Goal: Information Seeking & Learning: Learn about a topic

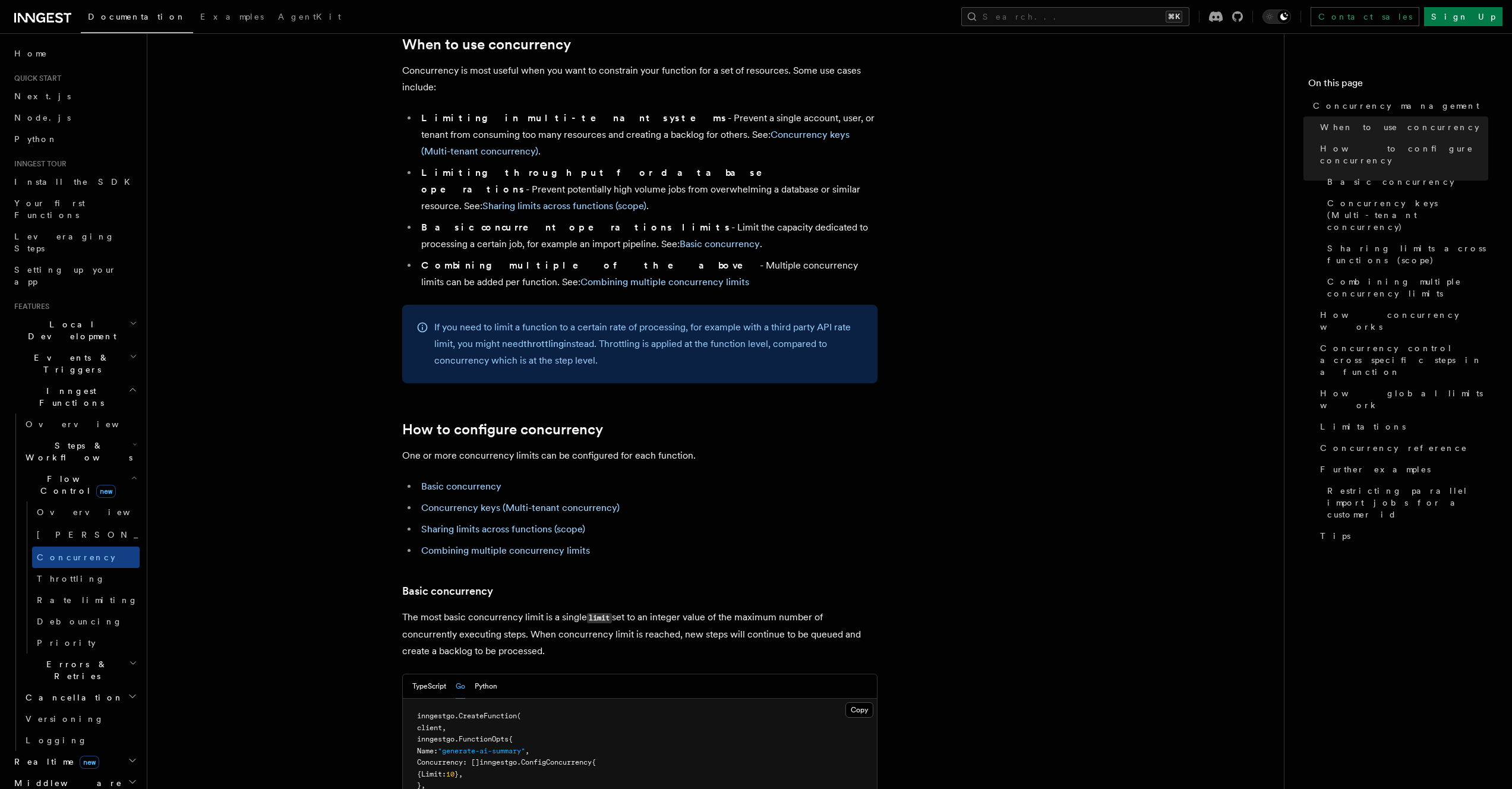
scroll to position [226, 0]
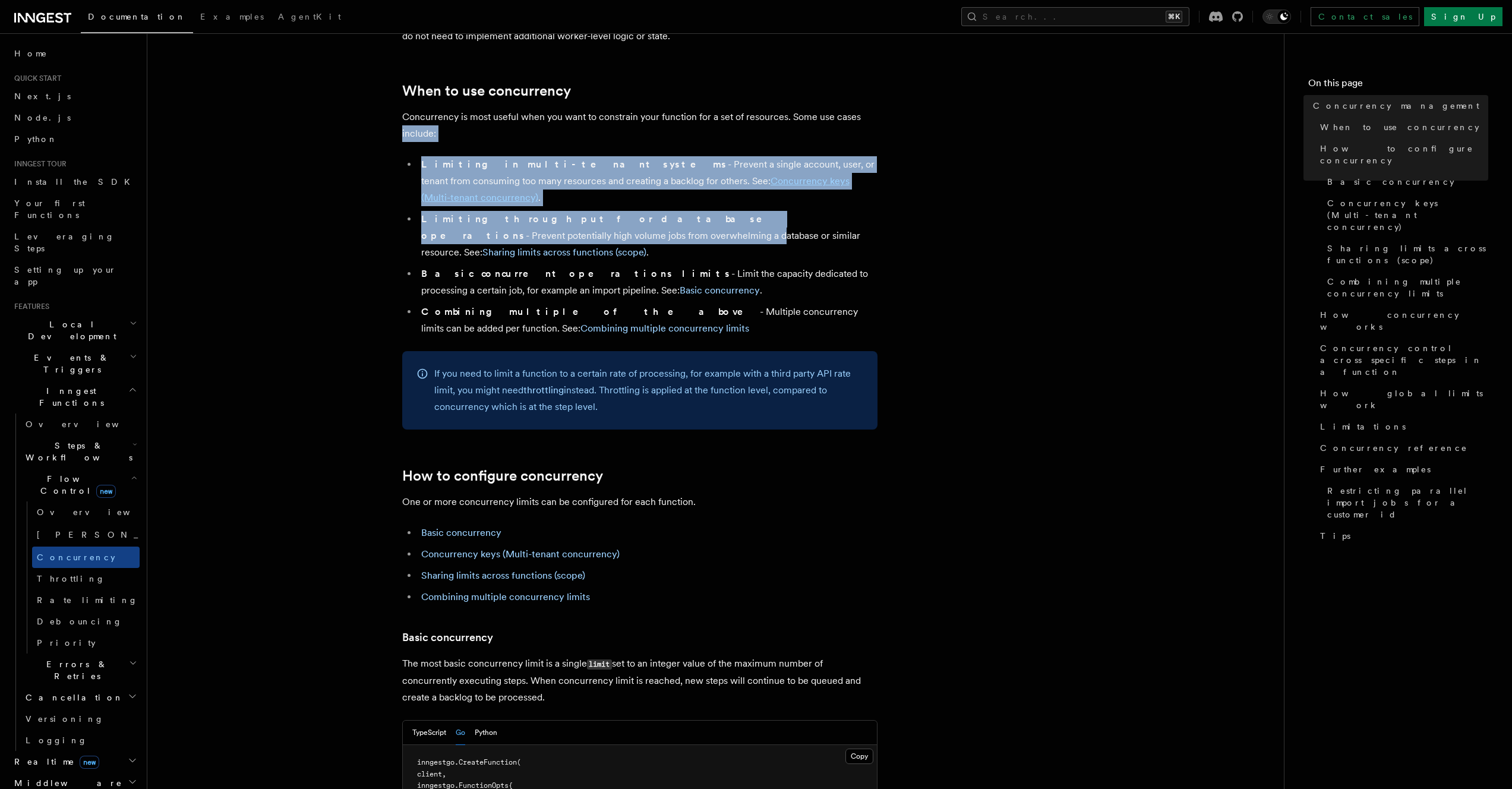
drag, startPoint x: 334, startPoint y: 122, endPoint x: 375, endPoint y: 198, distance: 86.4
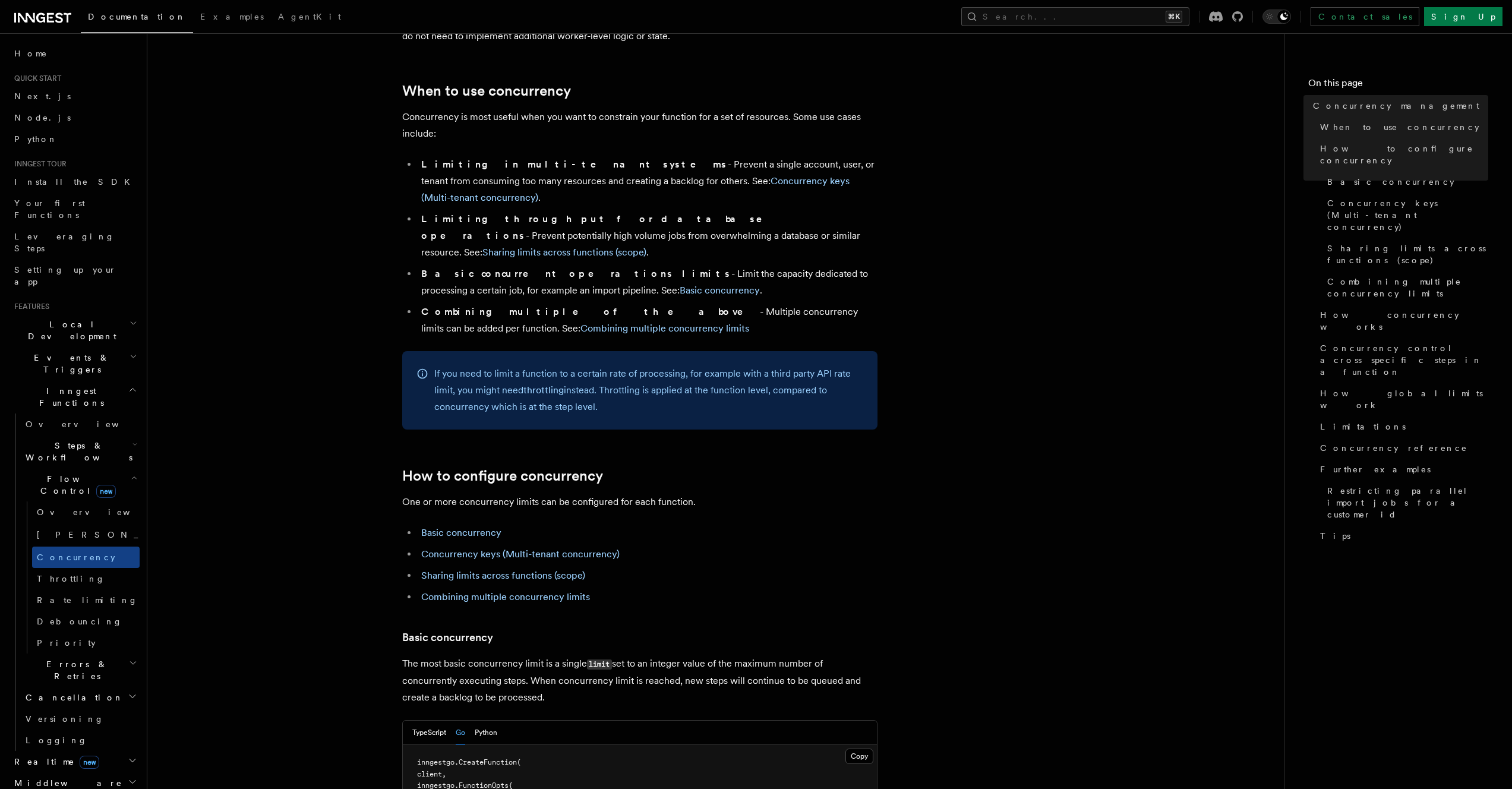
drag, startPoint x: 375, startPoint y: 192, endPoint x: 356, endPoint y: 160, distance: 37.2
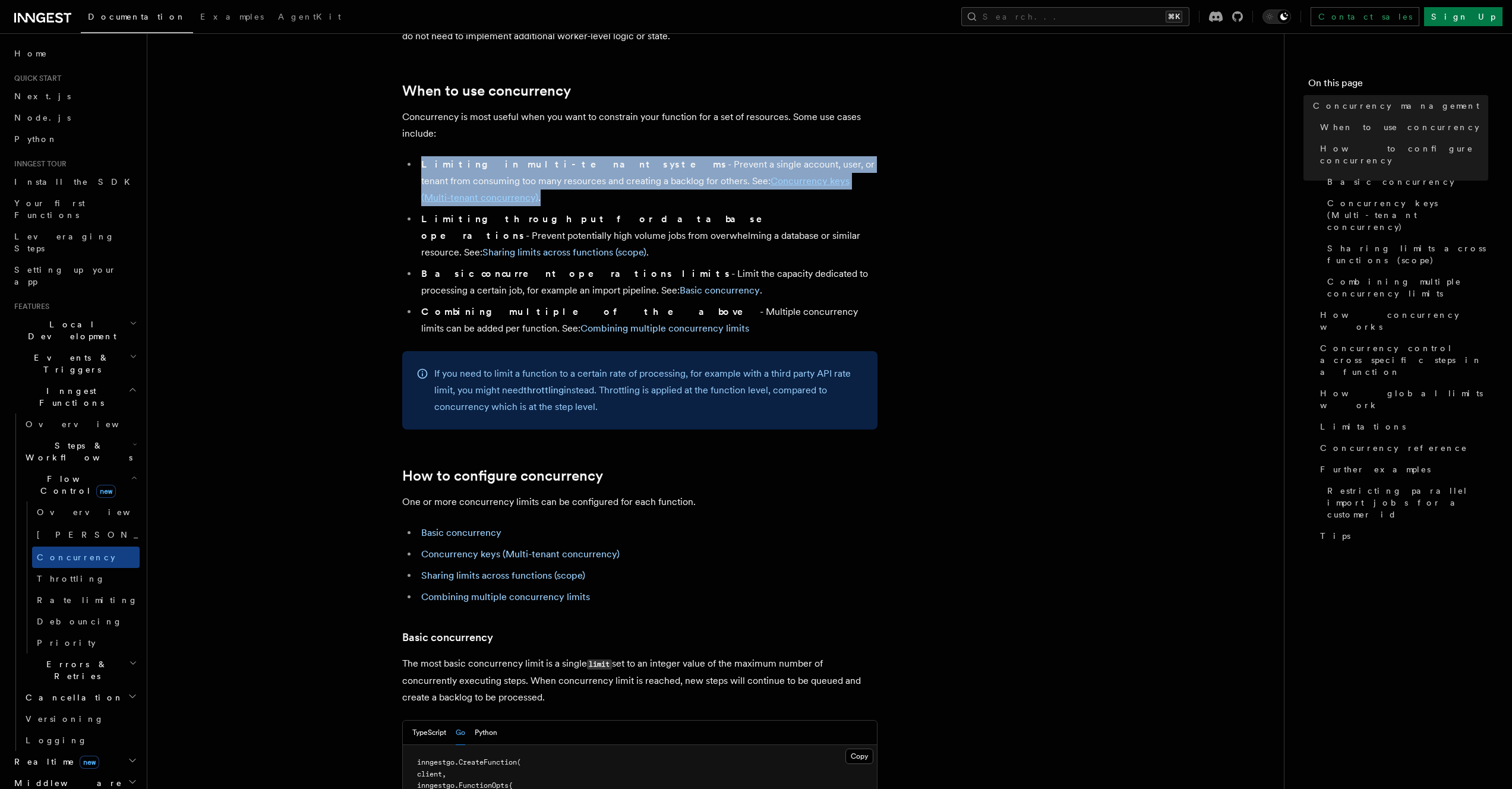
drag, startPoint x: 355, startPoint y: 149, endPoint x: 373, endPoint y: 179, distance: 35.0
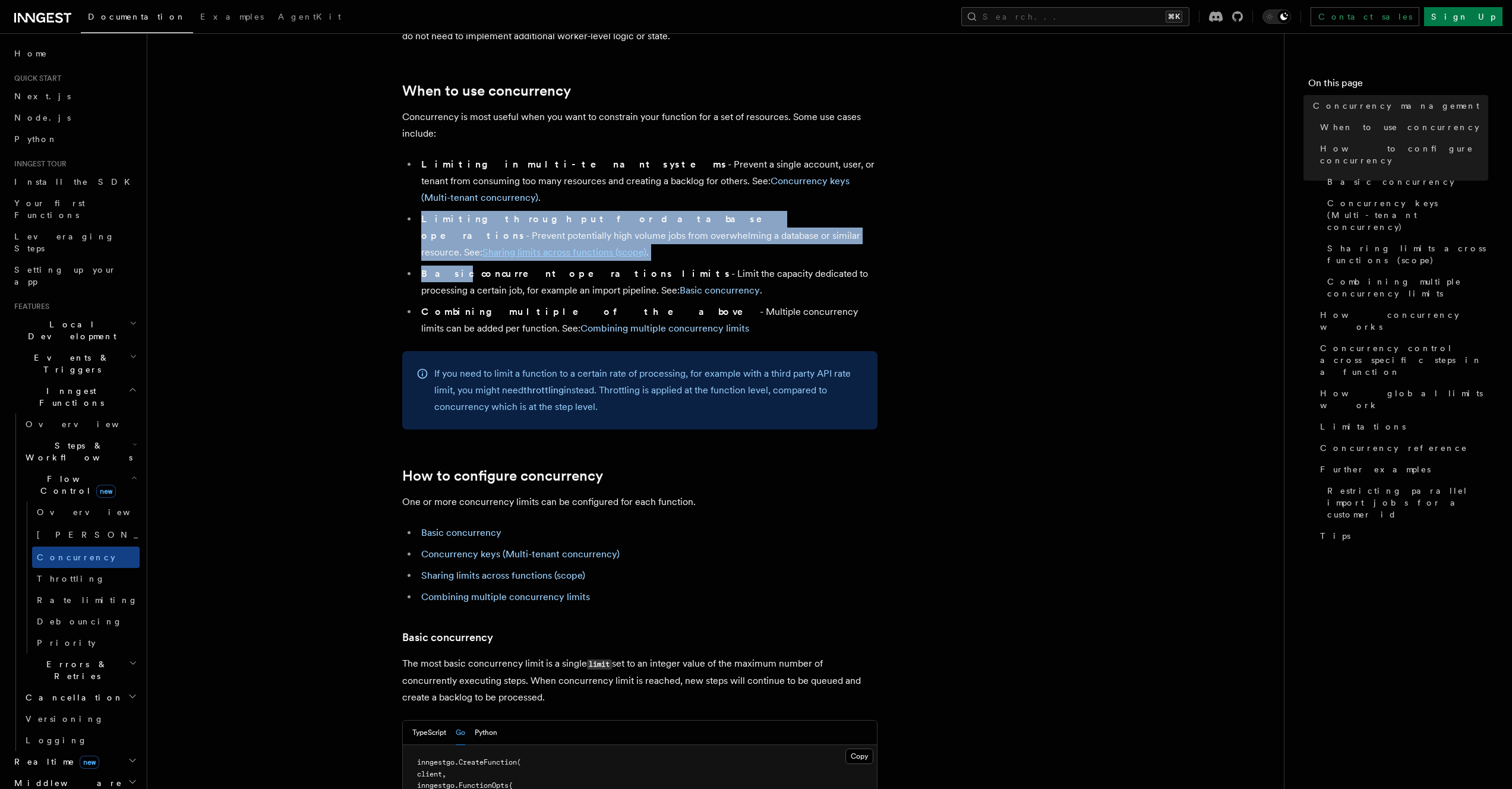
drag, startPoint x: 373, startPoint y: 179, endPoint x: 390, endPoint y: 212, distance: 37.1
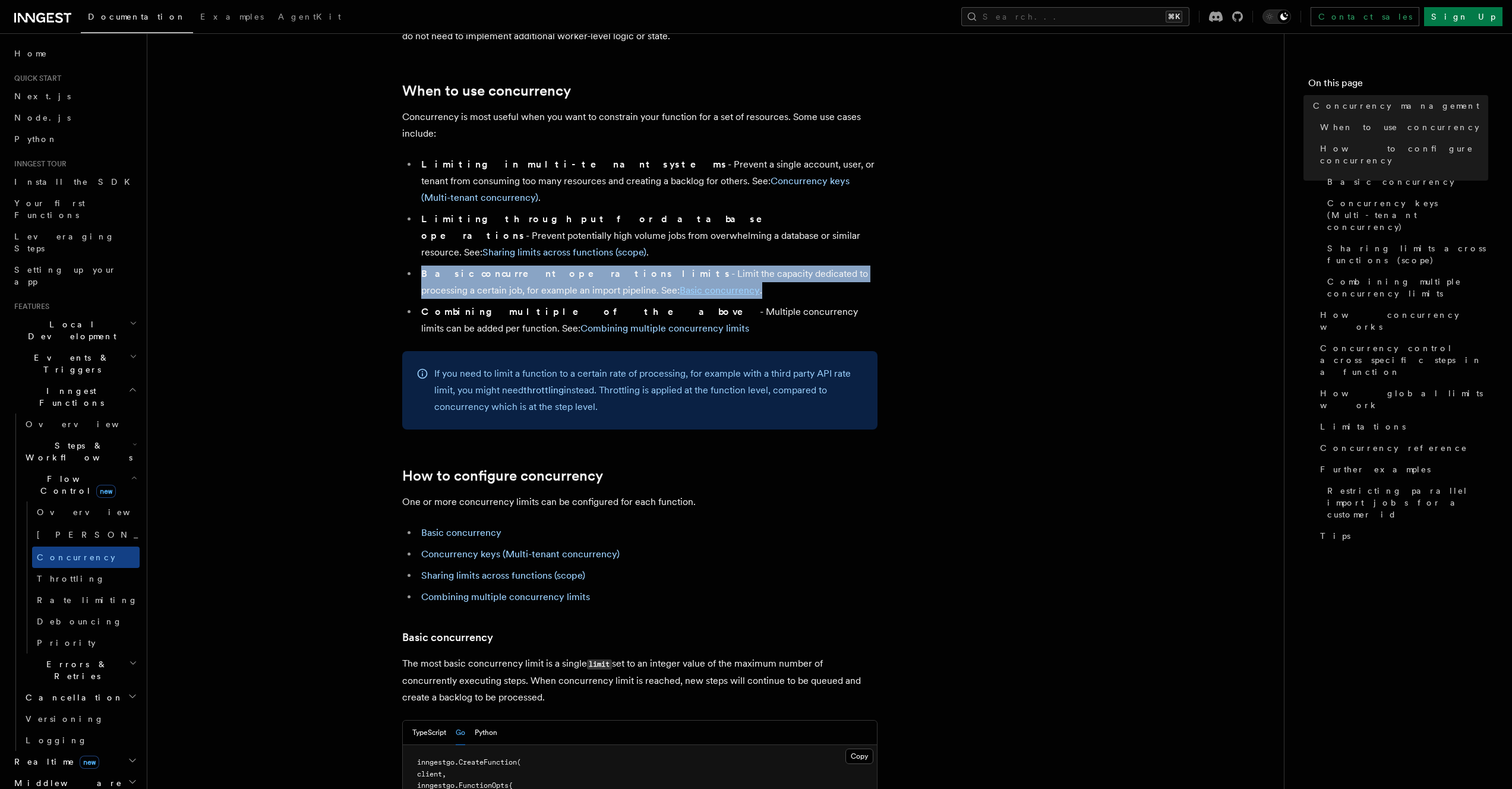
drag, startPoint x: 389, startPoint y: 211, endPoint x: 638, endPoint y: 243, distance: 251.0
click at [638, 266] on li "Basic concurrent operations limits - Limit the capacity dedicated to processing…" at bounding box center [647, 282] width 460 height 33
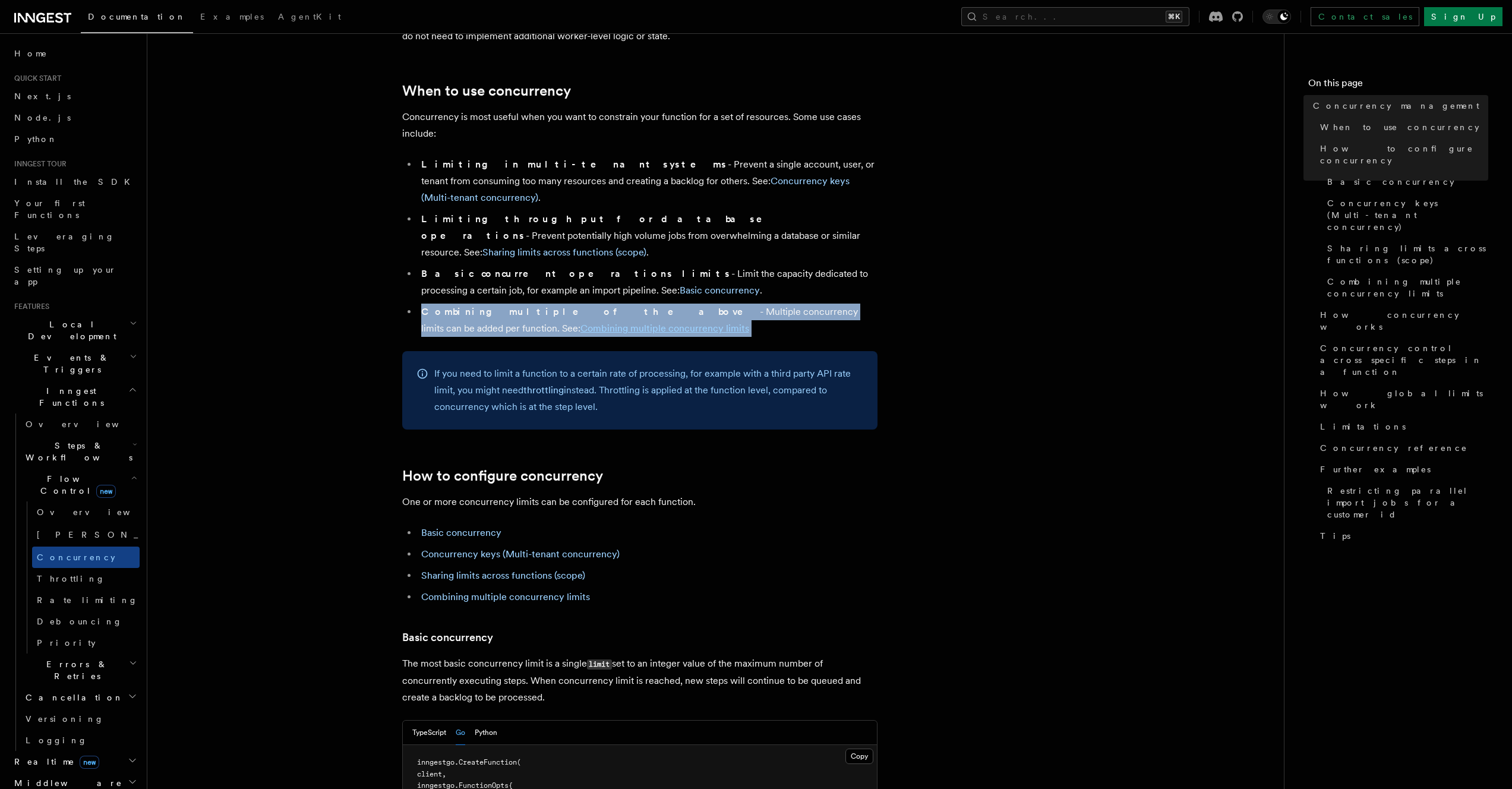
drag, startPoint x: 638, startPoint y: 243, endPoint x: 640, endPoint y: 273, distance: 30.1
click at [640, 273] on ul "Limiting in multi-tenant systems - Prevent a single account, user, or tenant fr…" at bounding box center [640, 246] width 476 height 180
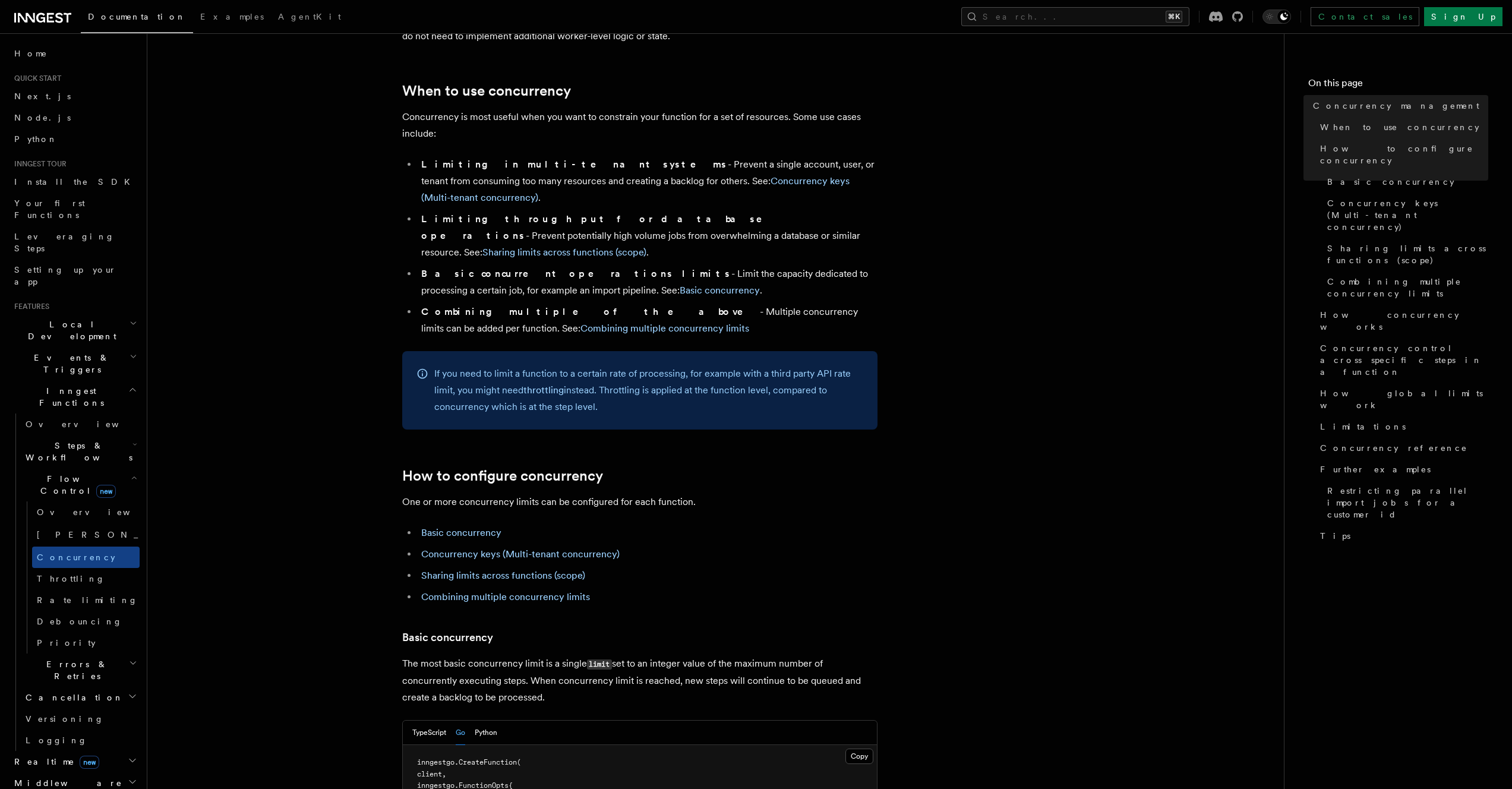
click at [639, 304] on li "Combining multiple of the above - Multiple concurrency limits can be added per …" at bounding box center [647, 320] width 460 height 33
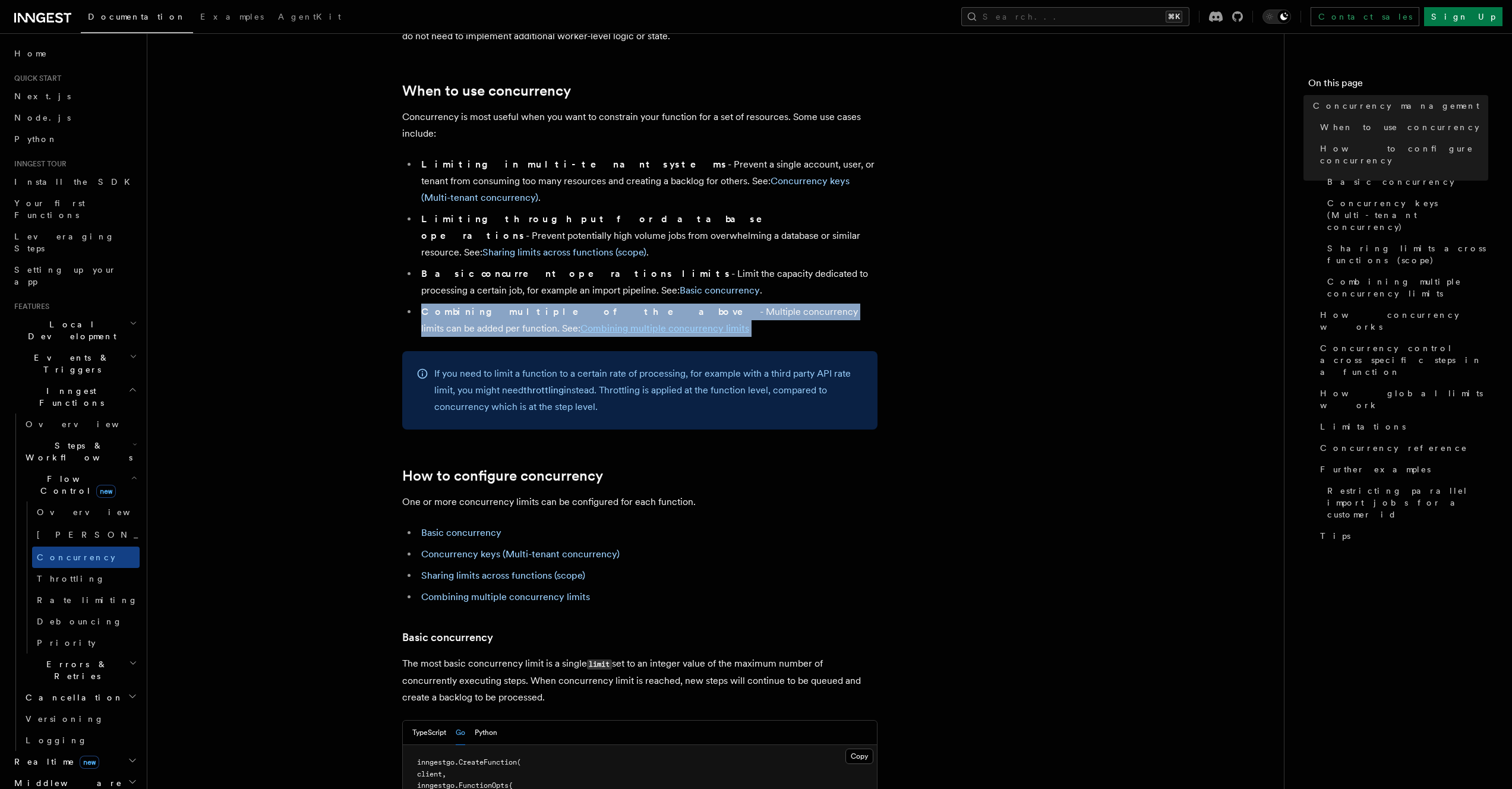
drag, startPoint x: 639, startPoint y: 275, endPoint x: 629, endPoint y: 244, distance: 32.6
click at [629, 244] on ul "Limiting in multi-tenant systems - Prevent a single account, user, or tenant fr…" at bounding box center [640, 246] width 476 height 180
drag, startPoint x: 629, startPoint y: 244, endPoint x: 624, endPoint y: 272, distance: 28.4
click at [624, 272] on ul "Limiting in multi-tenant systems - Prevent a single account, user, or tenant fr…" at bounding box center [640, 246] width 476 height 180
drag, startPoint x: 624, startPoint y: 272, endPoint x: 623, endPoint y: 244, distance: 28.0
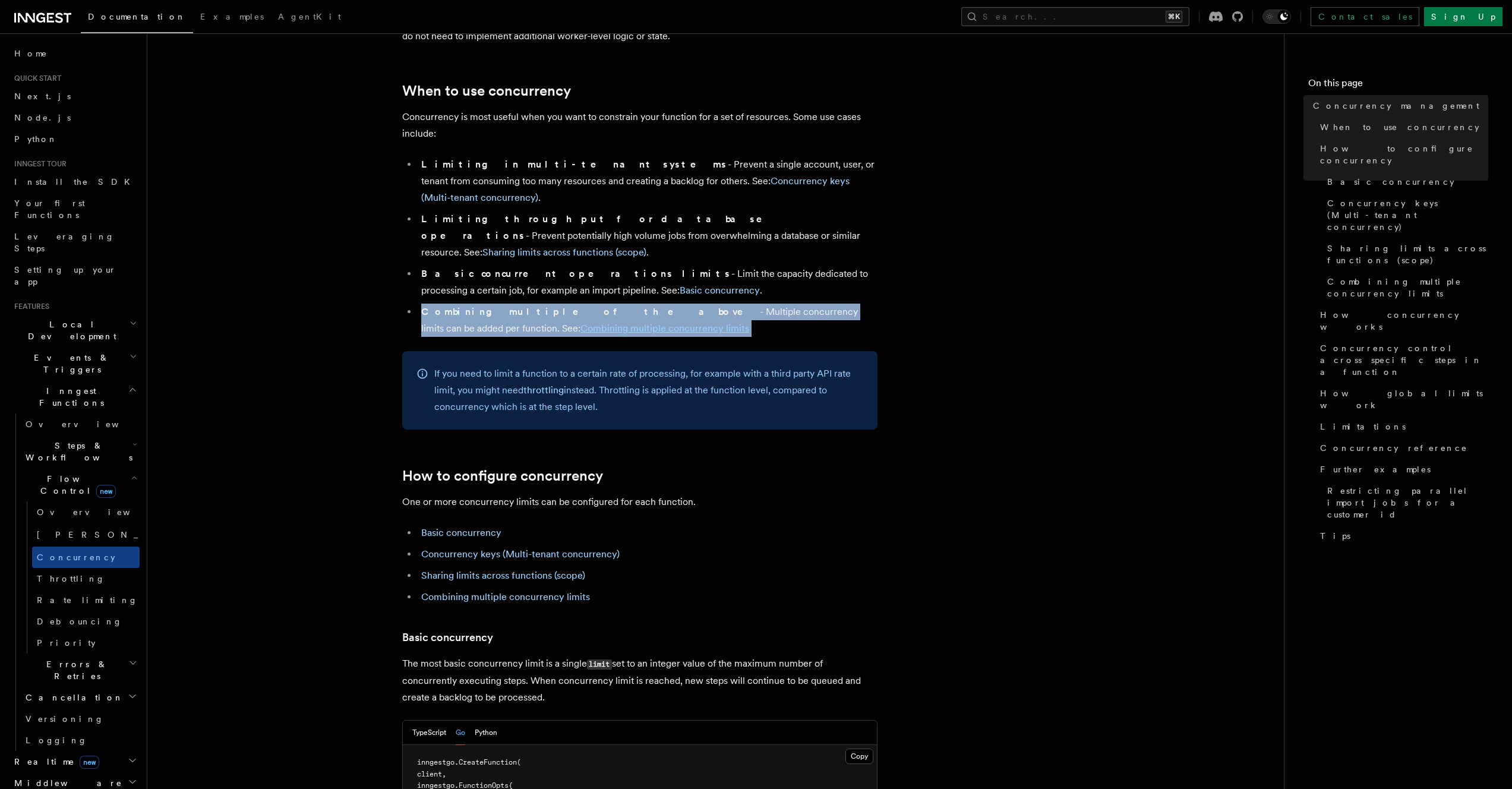
click at [623, 244] on ul "Limiting in multi-tenant systems - Prevent a single account, user, or tenant fr…" at bounding box center [640, 246] width 476 height 180
drag, startPoint x: 623, startPoint y: 253, endPoint x: 624, endPoint y: 278, distance: 25.0
click at [624, 277] on ul "Limiting in multi-tenant systems - Prevent a single account, user, or tenant fr…" at bounding box center [640, 246] width 476 height 180
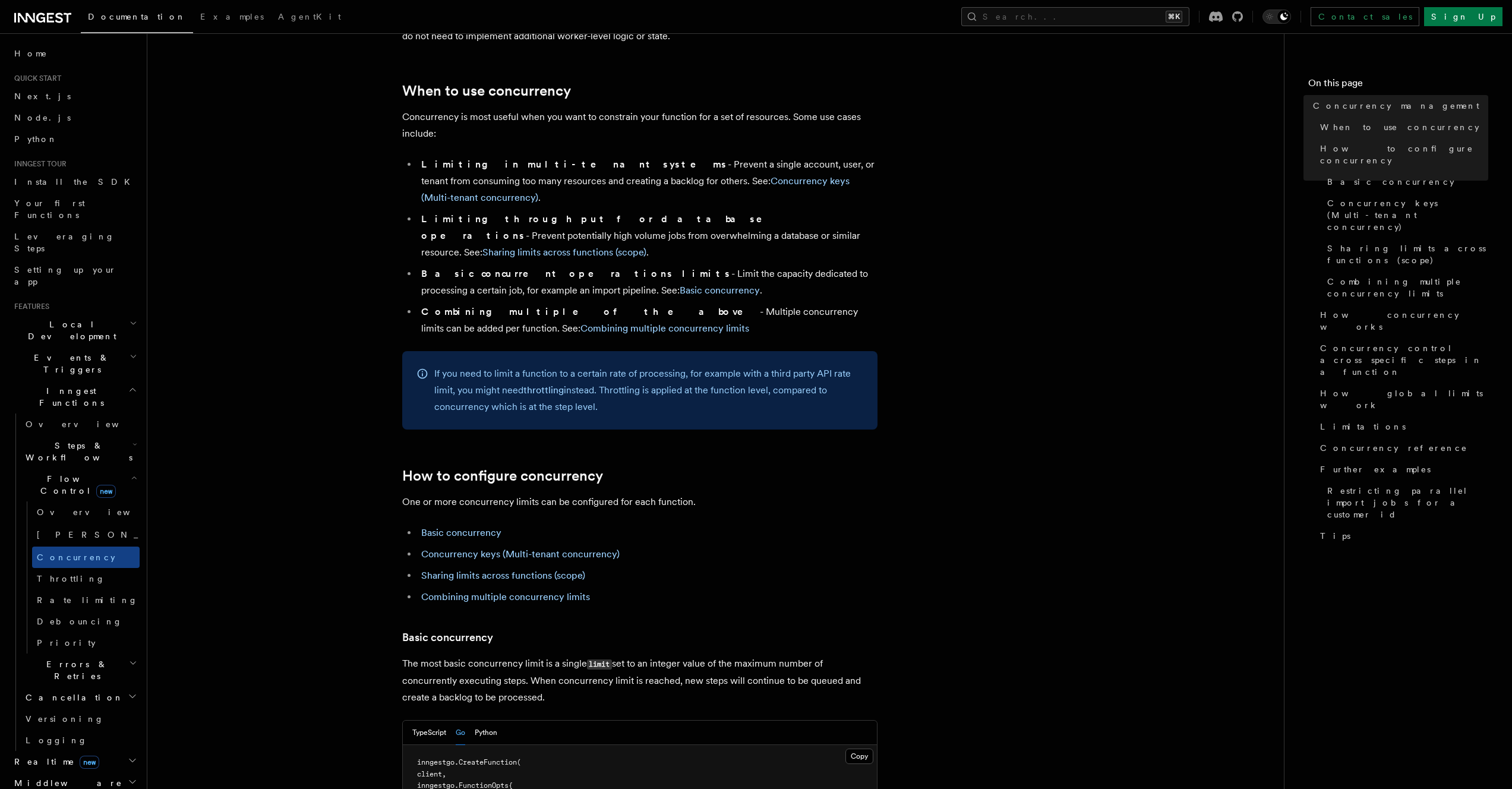
click at [624, 304] on li "Combining multiple of the above - Multiple concurrency limits can be added per …" at bounding box center [647, 320] width 460 height 33
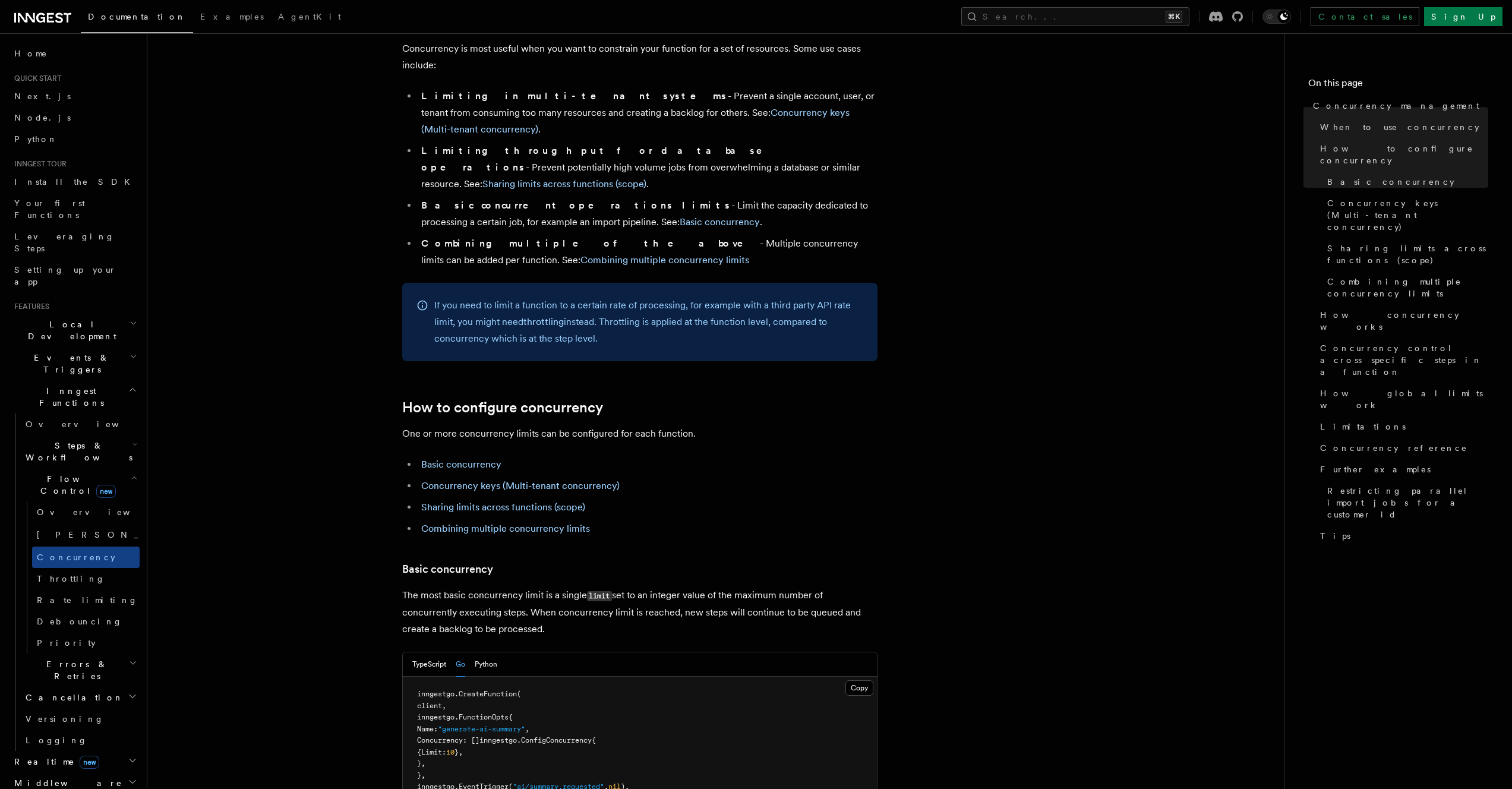
scroll to position [446, 0]
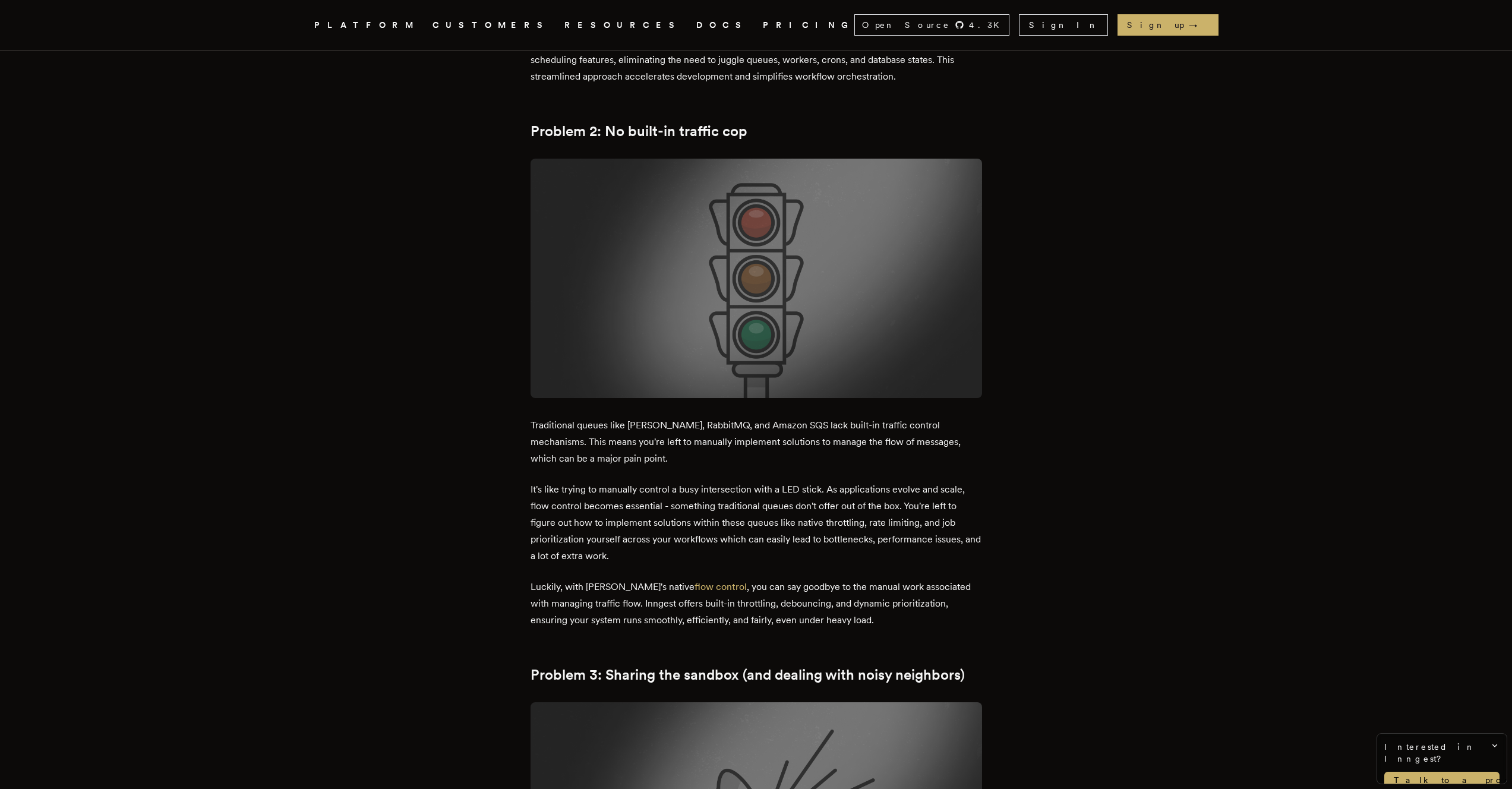
scroll to position [1879, 0]
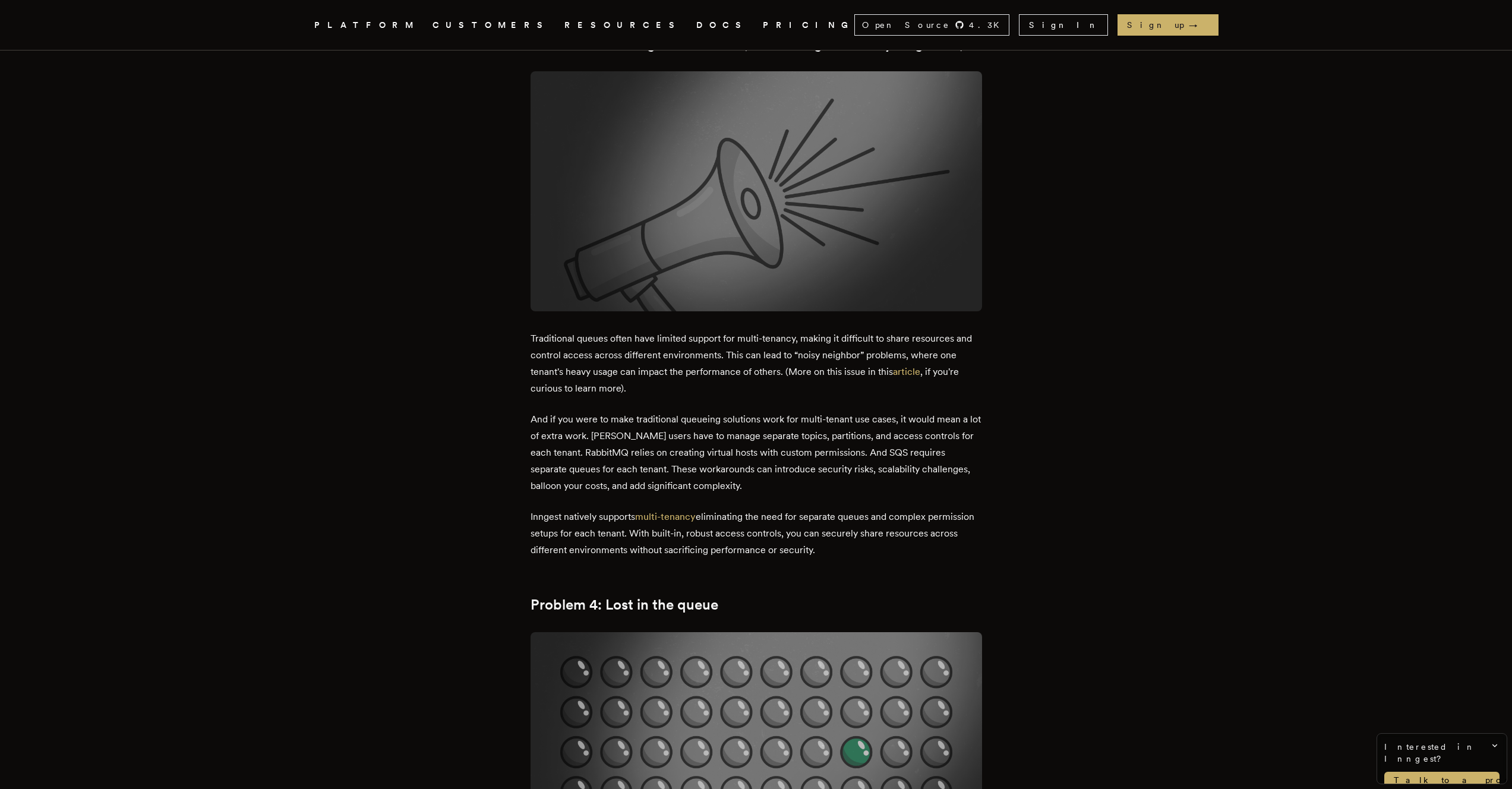
click at [263, 354] on div "Inngest .cls-1 { fill: #FAFAF9; } PLATFORM CUSTOMERS RESOURCES DOCS PRICING Ope…" at bounding box center [756, 759] width 1512 height 5277
